Goal: Task Accomplishment & Management: Manage account settings

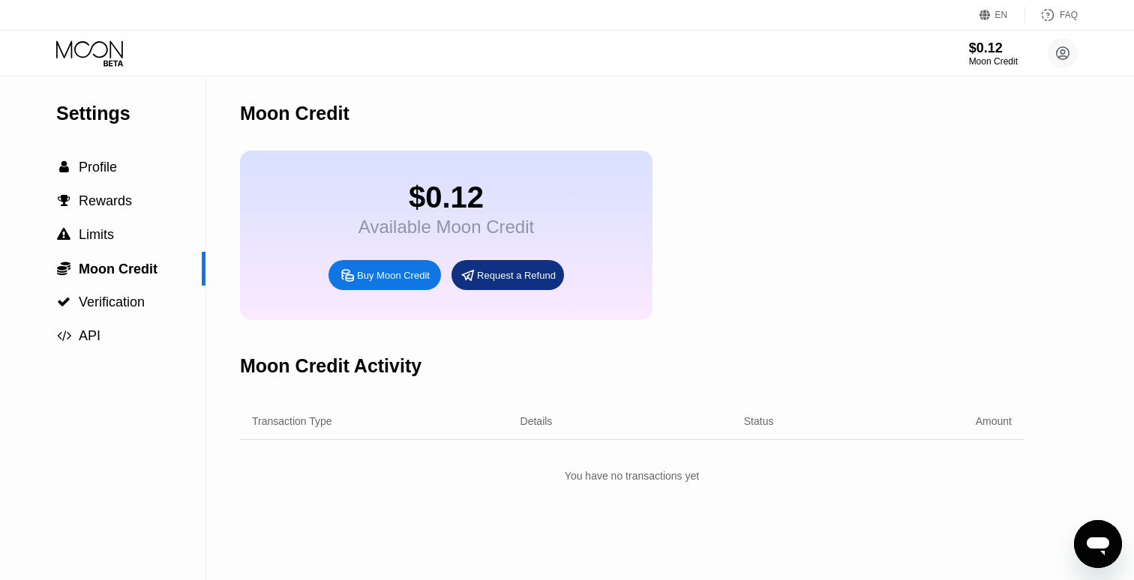
click at [103, 48] on icon at bounding box center [91, 53] width 70 height 26
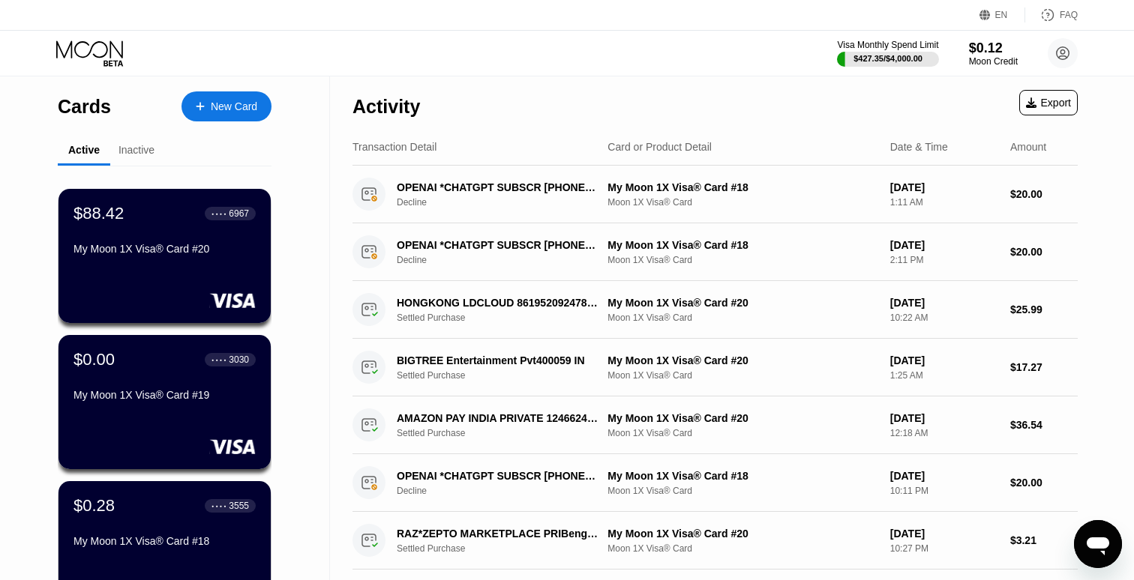
click at [237, 236] on div "$88.42 ● ● ● ● 6967 My Moon 1X Visa® Card #20" at bounding box center [164, 232] width 182 height 57
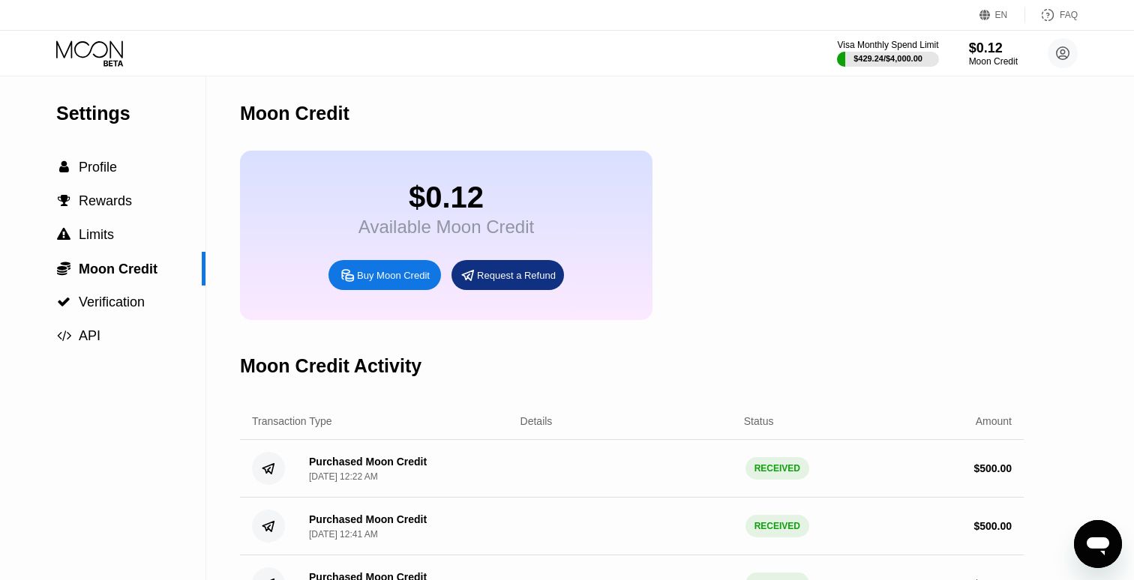
click at [118, 41] on icon at bounding box center [91, 53] width 70 height 26
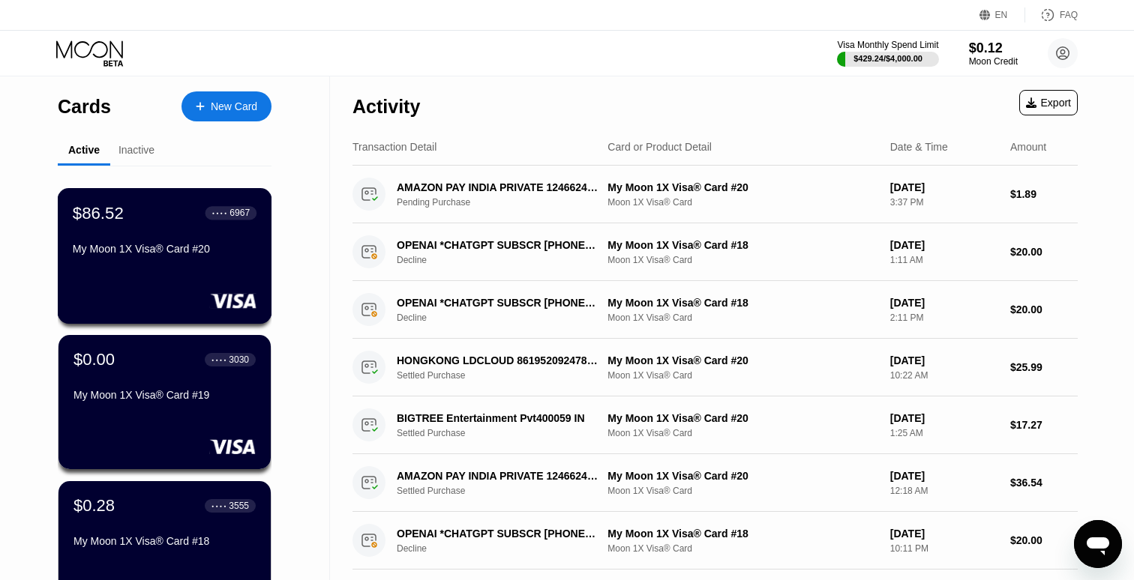
click at [154, 210] on div "$86.52 ● ● ● ● 6967" at bounding box center [165, 212] width 184 height 19
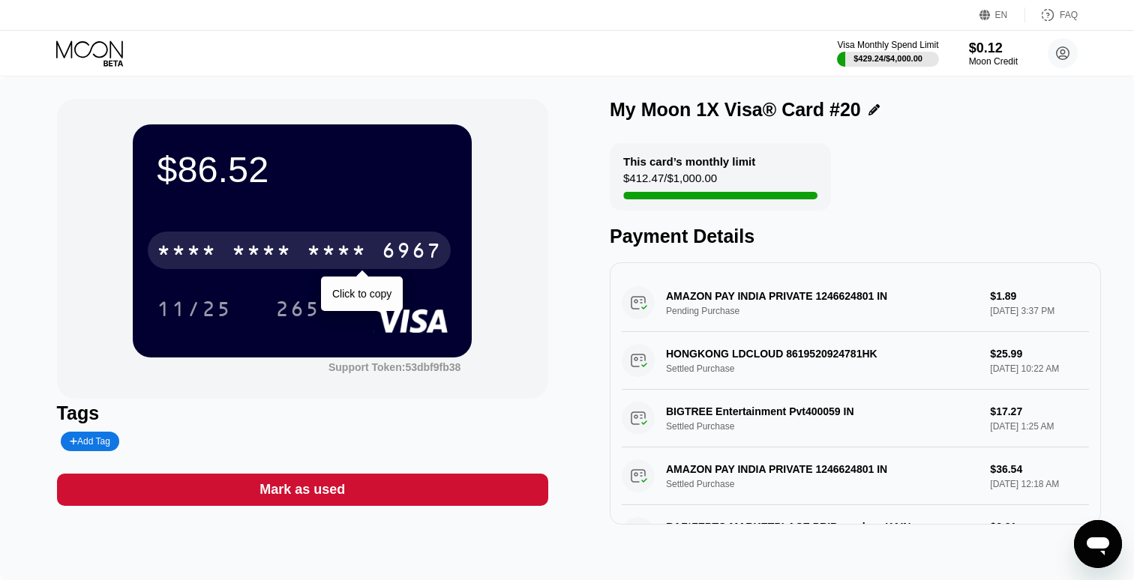
click at [220, 250] on div "* * * * * * * * * * * * 6967" at bounding box center [299, 250] width 303 height 37
click at [220, 250] on div "[CREDIT_CARD_NUMBER]" at bounding box center [299, 250] width 303 height 37
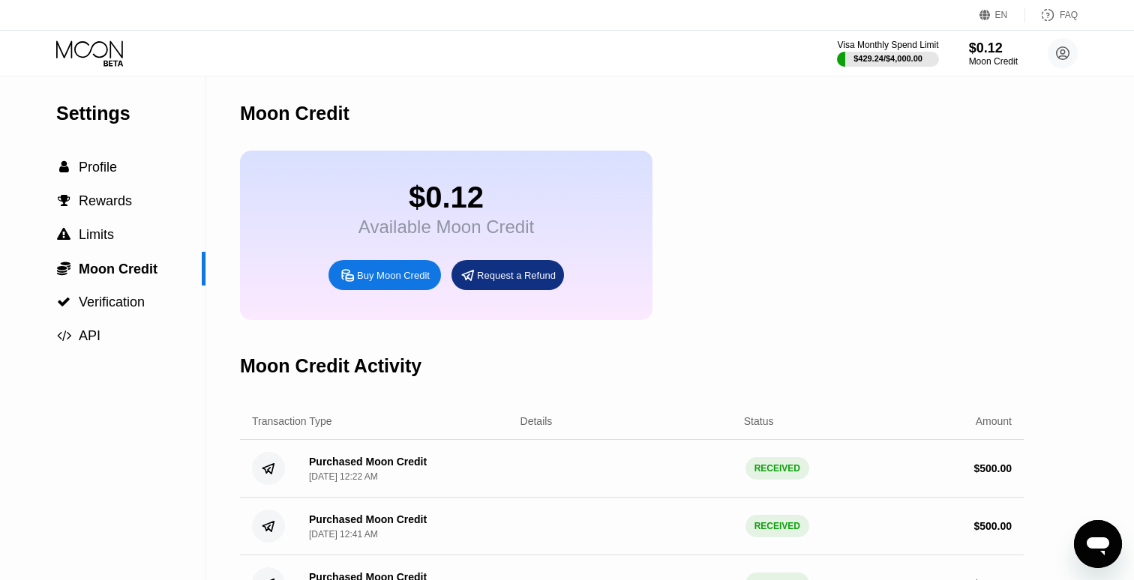
click at [116, 70] on div "Visa Monthly Spend Limit $429.24 / $4,000.00 $0.12 Moon Credit Ashish Kumar Sen…" at bounding box center [567, 53] width 1134 height 45
click at [113, 49] on icon at bounding box center [91, 53] width 70 height 26
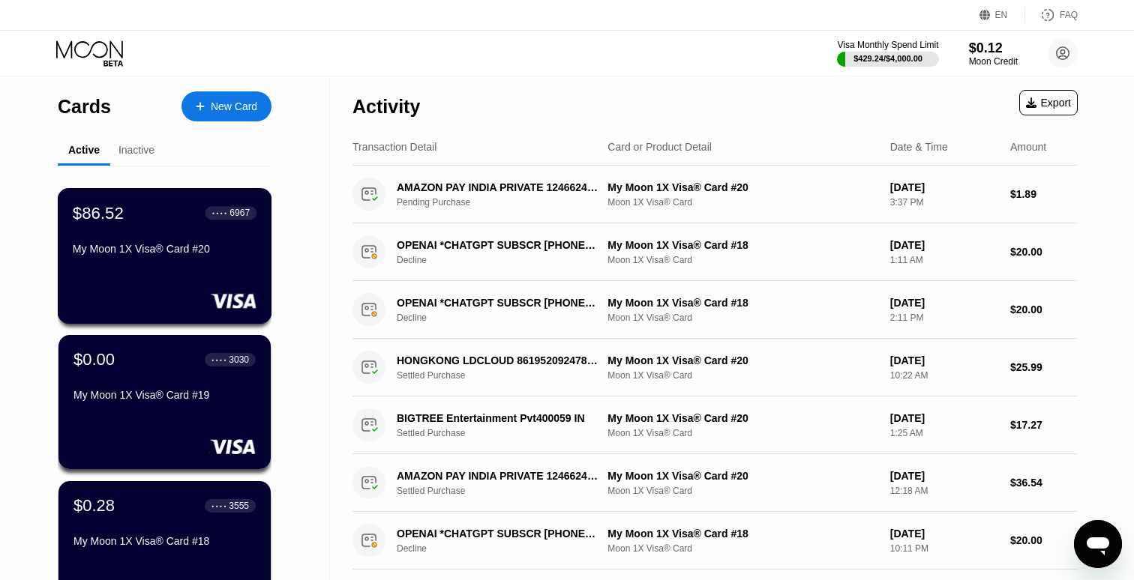
click at [227, 306] on rect at bounding box center [233, 300] width 46 height 15
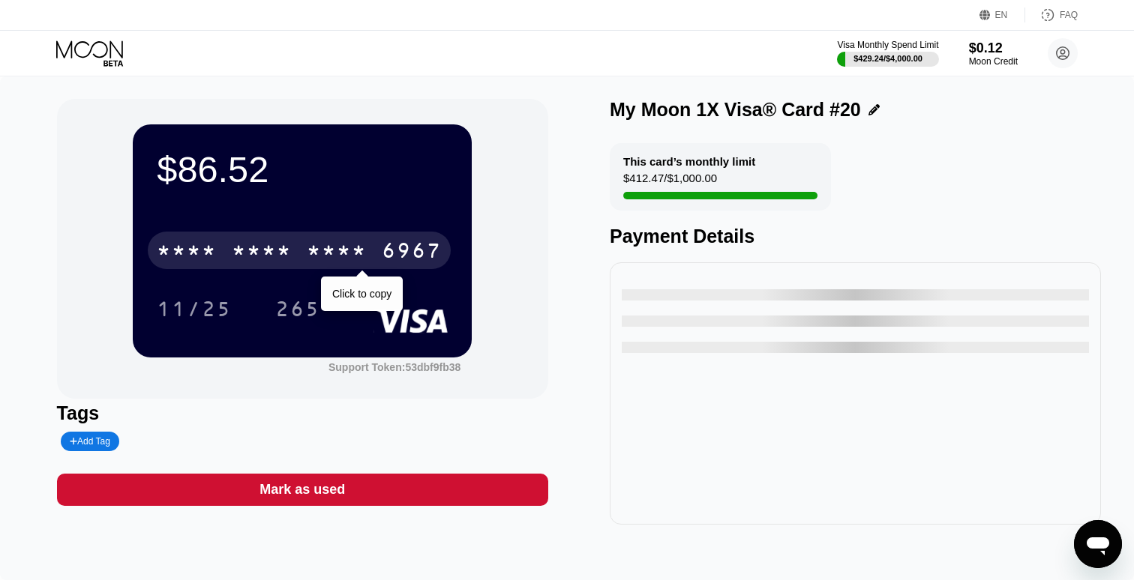
click at [388, 266] on div "* * * * * * * * * * * * 6967" at bounding box center [299, 250] width 303 height 37
